Goal: Information Seeking & Learning: Learn about a topic

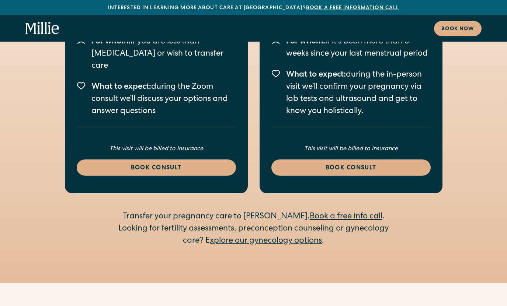
scroll to position [1738, 0]
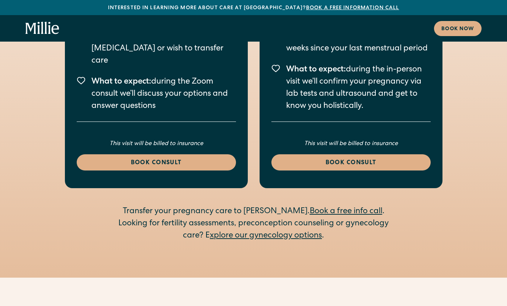
click at [252, 232] on link "xplore our gynecology options" at bounding box center [266, 236] width 112 height 8
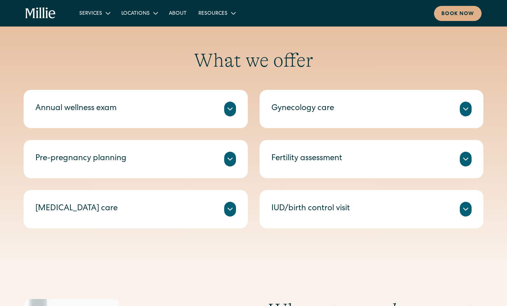
scroll to position [314, 0]
click at [468, 107] on icon at bounding box center [465, 108] width 9 height 9
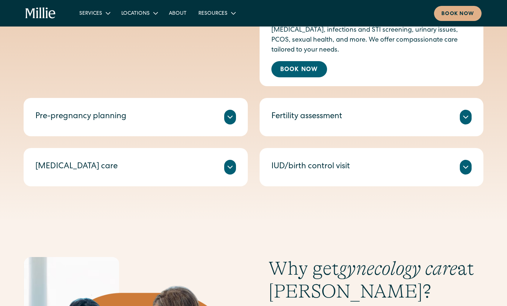
scroll to position [432, 0]
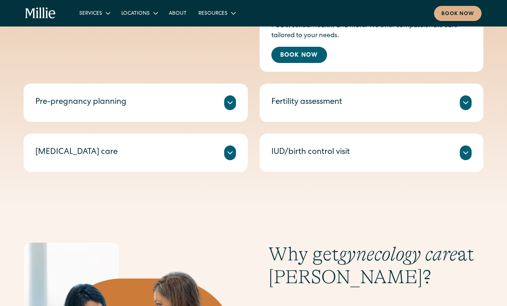
click at [237, 156] on div "[MEDICAL_DATA] care We provide compassionate clinical care for miscarriages, wi…" at bounding box center [136, 153] width 224 height 38
click at [237, 107] on div "Pre-pregnancy planning Compassionate counseling on evidence-based ways to impro…" at bounding box center [136, 103] width 224 height 38
click at [235, 105] on div at bounding box center [230, 102] width 12 height 15
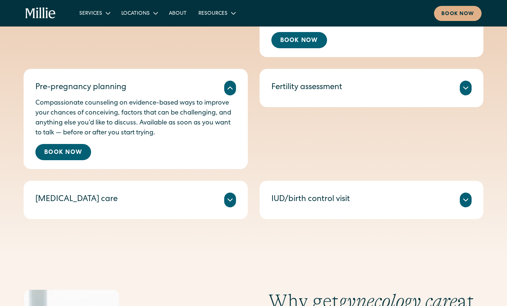
scroll to position [451, 0]
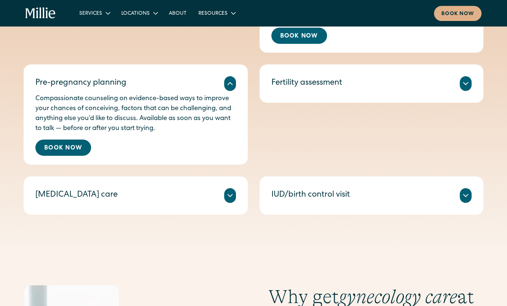
click at [228, 197] on icon at bounding box center [230, 195] width 9 height 9
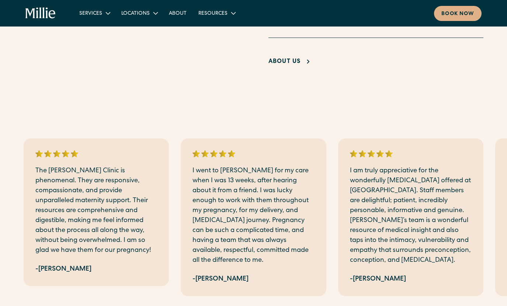
scroll to position [971, 0]
